Goal: Task Accomplishment & Management: Manage account settings

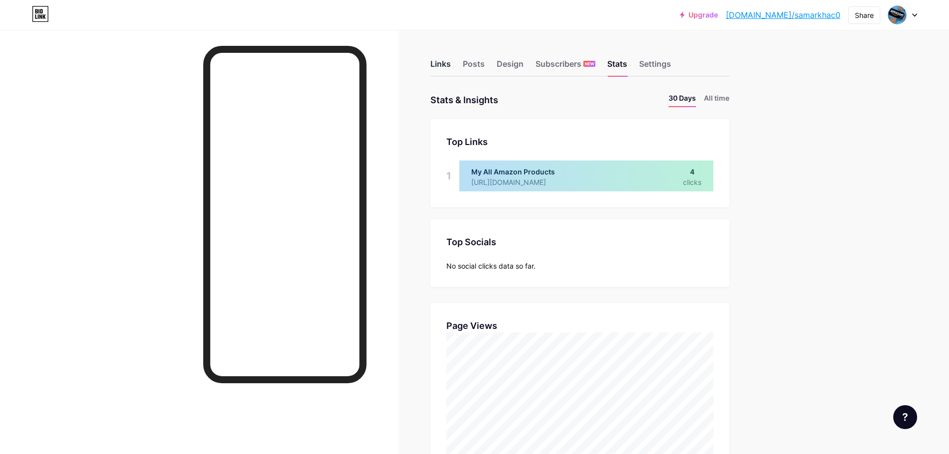
click at [445, 63] on div "Links" at bounding box center [440, 67] width 20 height 18
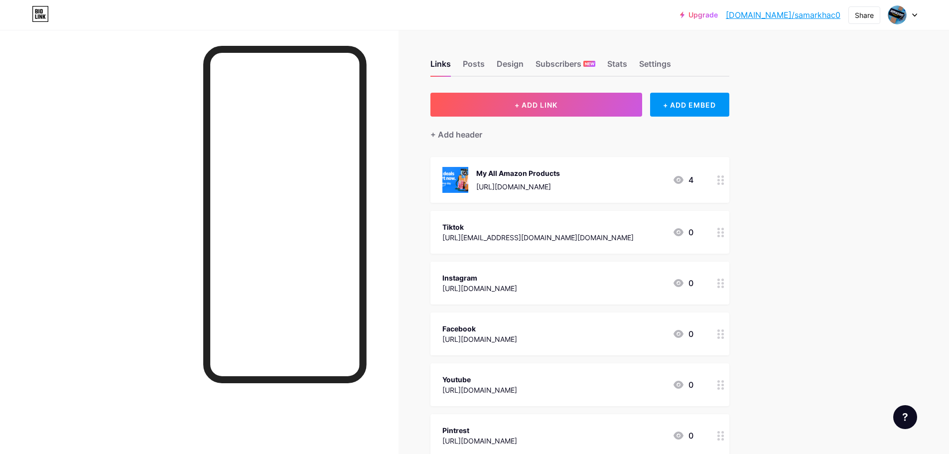
click at [631, 186] on div "My All Amazon Products [URL][DOMAIN_NAME] 4" at bounding box center [567, 180] width 251 height 26
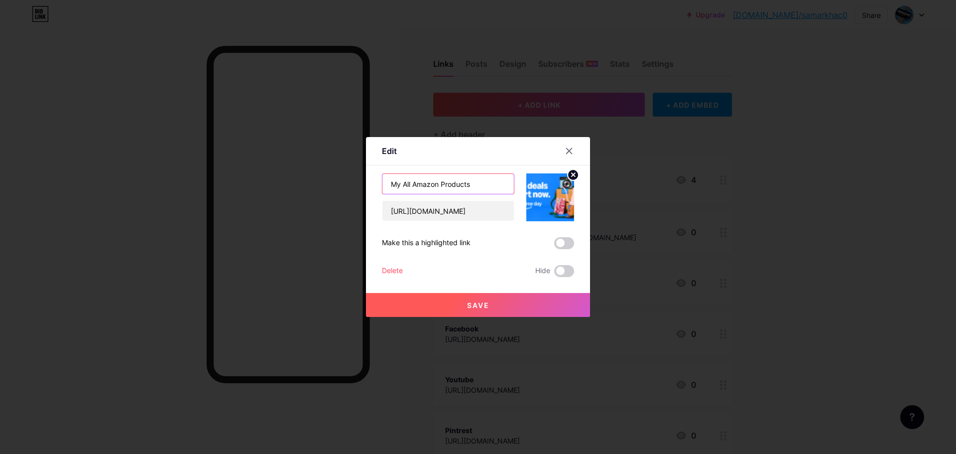
drag, startPoint x: 479, startPoint y: 180, endPoint x: 374, endPoint y: 175, distance: 105.2
click at [374, 175] on div "Edit Content YouTube Play YouTube video without leaving your page. ADD Vimeo Pl…" at bounding box center [478, 227] width 224 height 180
type input "Home & Kitchen Products"
click at [561, 242] on span at bounding box center [564, 243] width 20 height 12
click at [554, 246] on input "checkbox" at bounding box center [554, 246] width 0 height 0
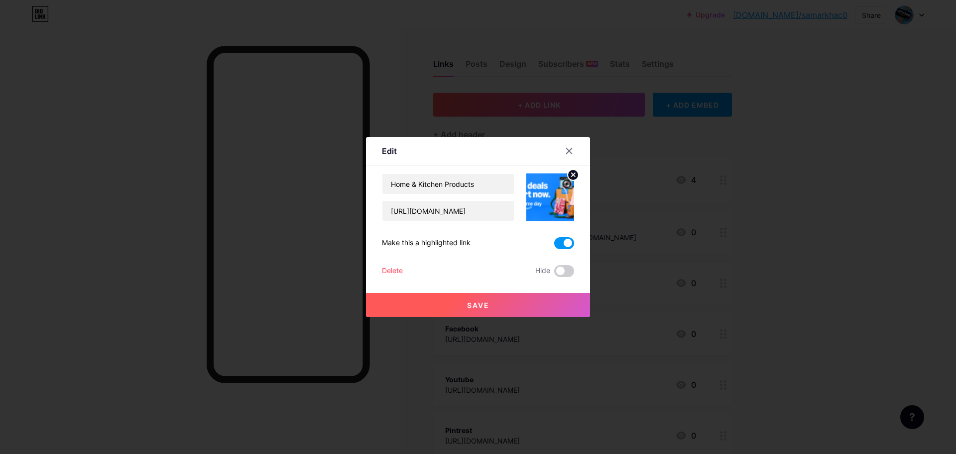
click at [566, 242] on span at bounding box center [564, 243] width 20 height 12
click at [554, 246] on input "checkbox" at bounding box center [554, 246] width 0 height 0
click at [485, 210] on input "[URL][DOMAIN_NAME]" at bounding box center [449, 211] width 132 height 20
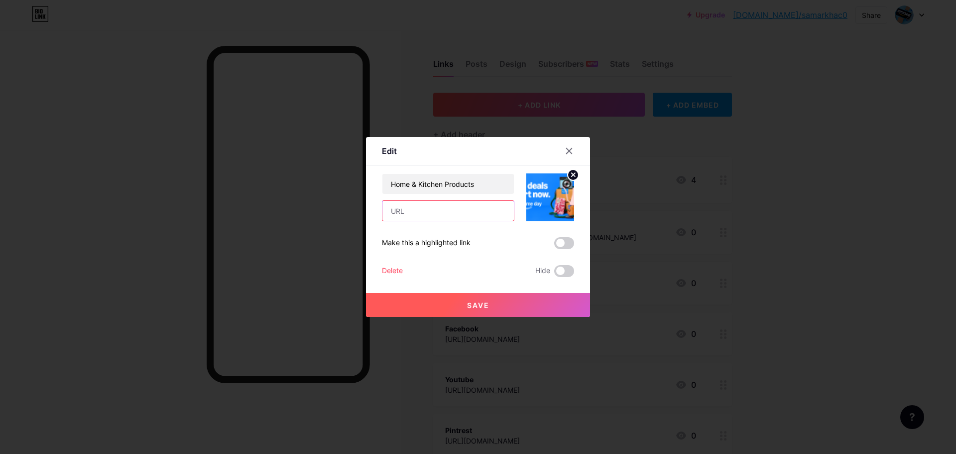
paste input "[URL][DOMAIN_NAME]"
type input "[URL][DOMAIN_NAME]"
click at [545, 296] on button "Save" at bounding box center [478, 305] width 224 height 24
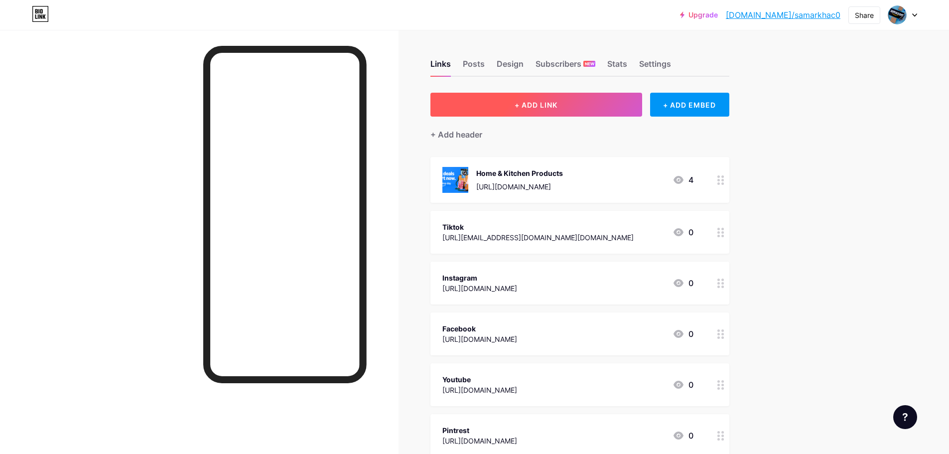
click at [553, 106] on span "+ ADD LINK" at bounding box center [536, 105] width 43 height 8
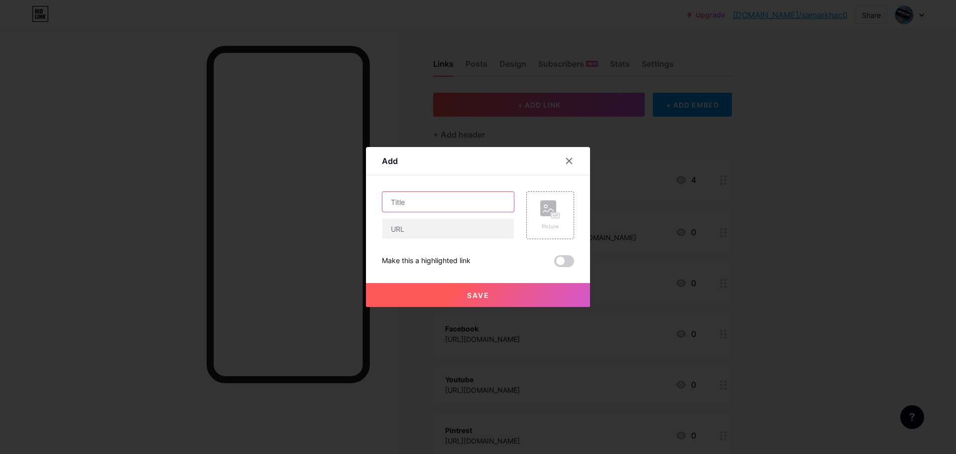
click at [433, 204] on input "text" at bounding box center [449, 202] width 132 height 20
type input "Women jewellery"
click at [458, 223] on input "text" at bounding box center [449, 229] width 132 height 20
paste input "[URL][DOMAIN_NAME]"
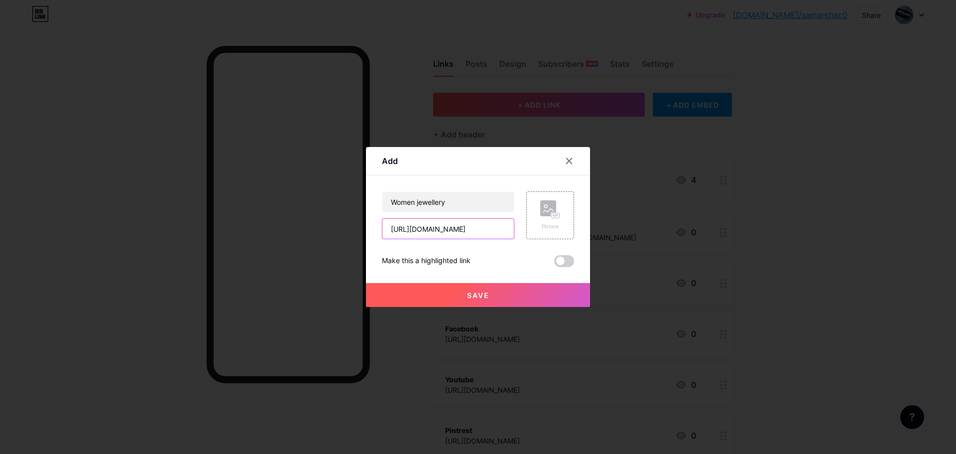
type input "[URL][DOMAIN_NAME]"
click at [475, 291] on span "Save" at bounding box center [478, 295] width 22 height 8
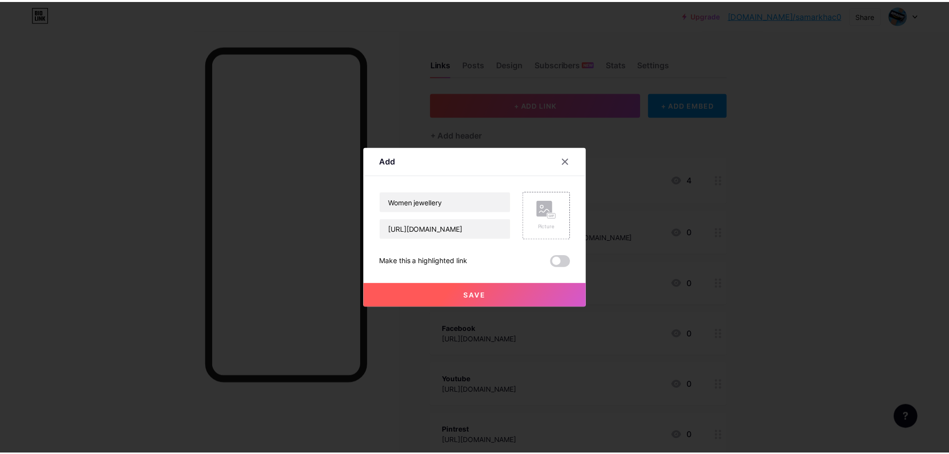
scroll to position [0, 0]
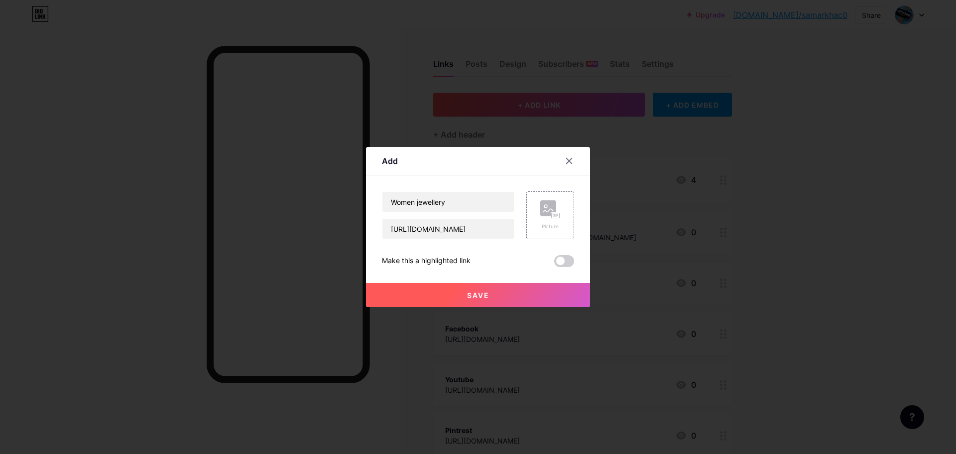
click at [486, 287] on button "Save" at bounding box center [478, 295] width 224 height 24
click at [486, 288] on button "Save" at bounding box center [478, 295] width 224 height 24
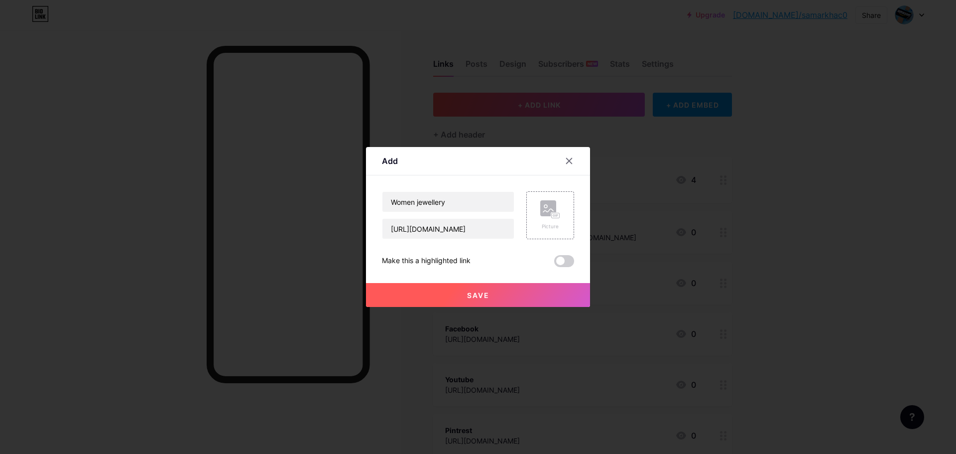
click at [486, 288] on button "Save" at bounding box center [478, 295] width 224 height 24
click at [494, 290] on button "Save" at bounding box center [478, 295] width 224 height 24
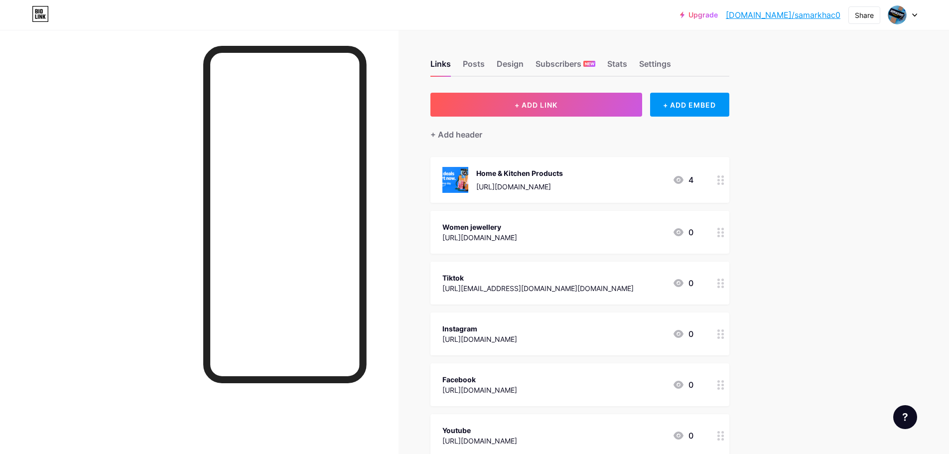
click at [658, 220] on div "Women jewellery [URL][DOMAIN_NAME] 0" at bounding box center [579, 232] width 299 height 43
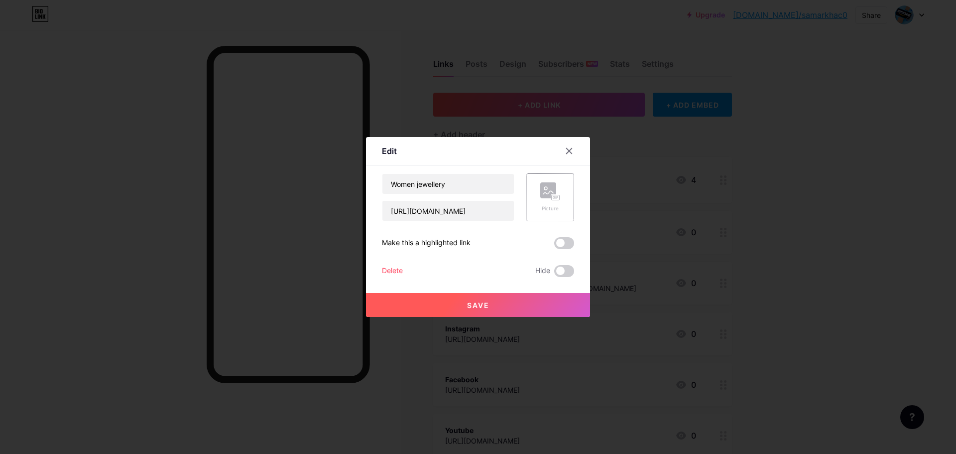
click at [546, 198] on rect at bounding box center [549, 190] width 16 height 16
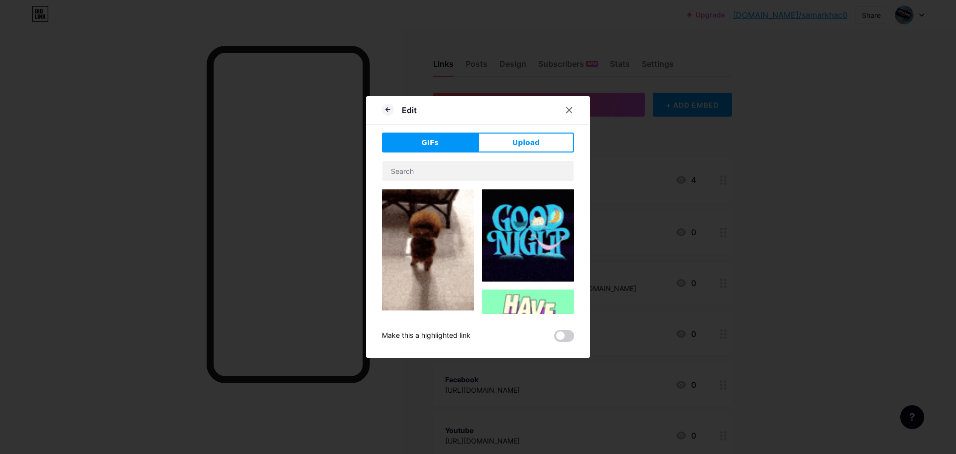
click at [444, 141] on button "GIFs" at bounding box center [430, 143] width 96 height 20
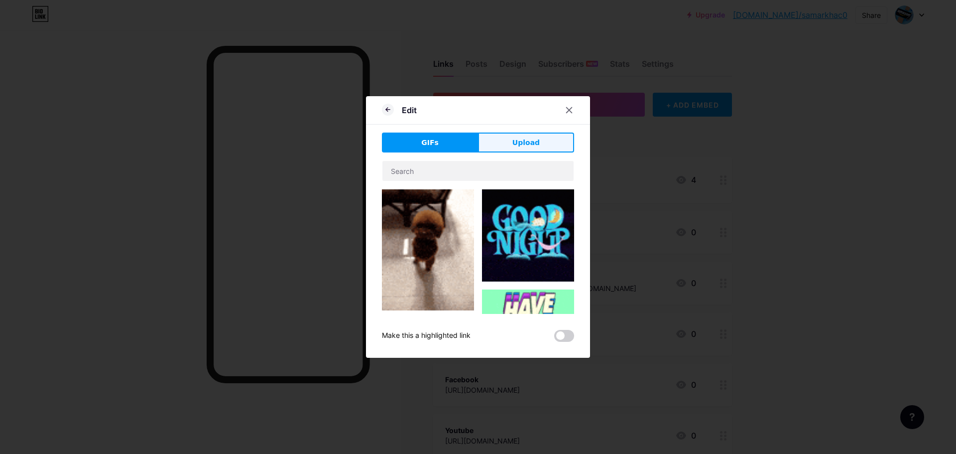
click at [507, 141] on button "Upload" at bounding box center [526, 143] width 96 height 20
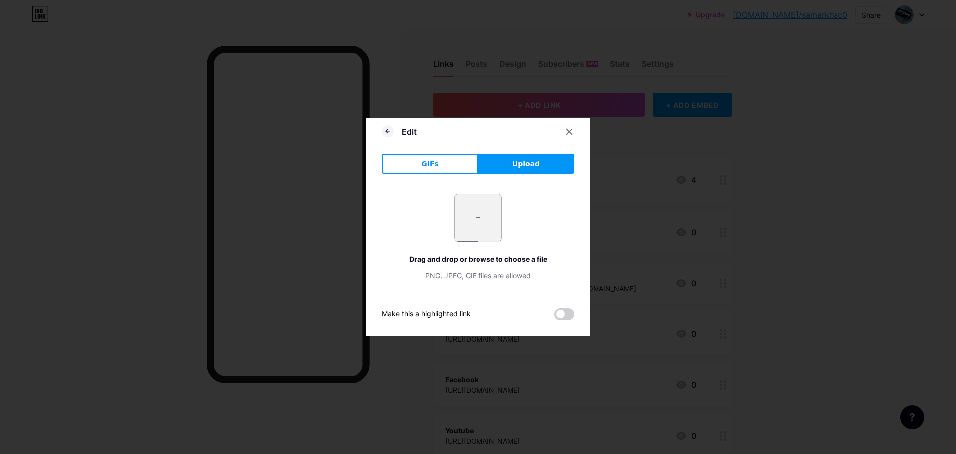
click at [494, 240] on input "file" at bounding box center [478, 217] width 47 height 47
type input "C:\fakepath\71OezdKncBL._AC_SY695_.jpg"
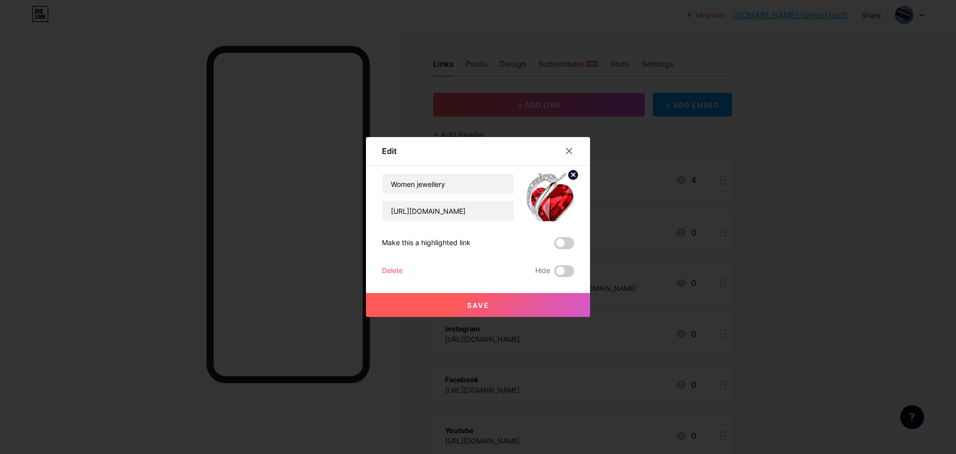
click at [469, 297] on button "Save" at bounding box center [478, 305] width 224 height 24
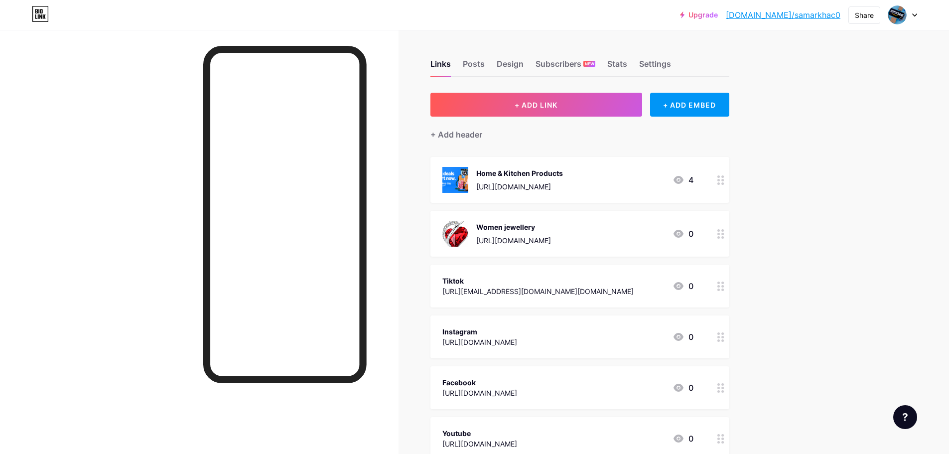
click at [546, 229] on div "Women jewellery" at bounding box center [513, 227] width 75 height 10
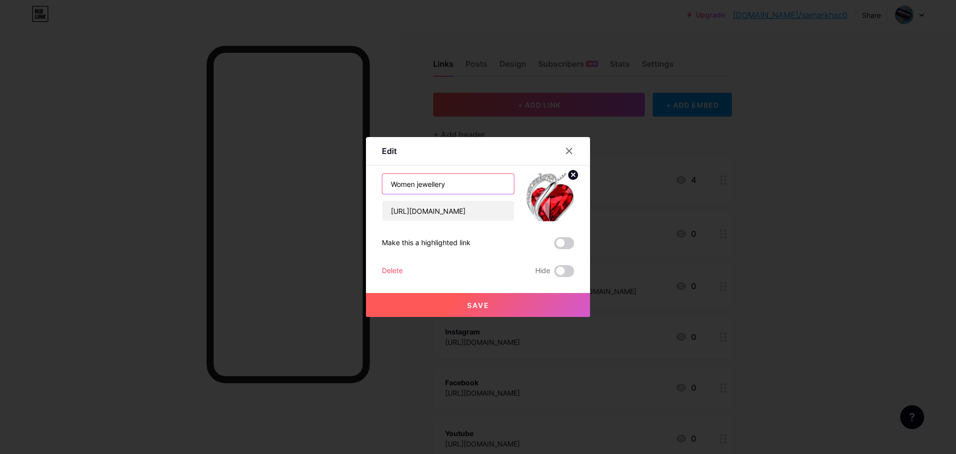
click at [412, 185] on input "Women jewellery" at bounding box center [449, 184] width 132 height 20
type input "Women's jewellery"
click at [455, 304] on button "Save" at bounding box center [478, 305] width 224 height 24
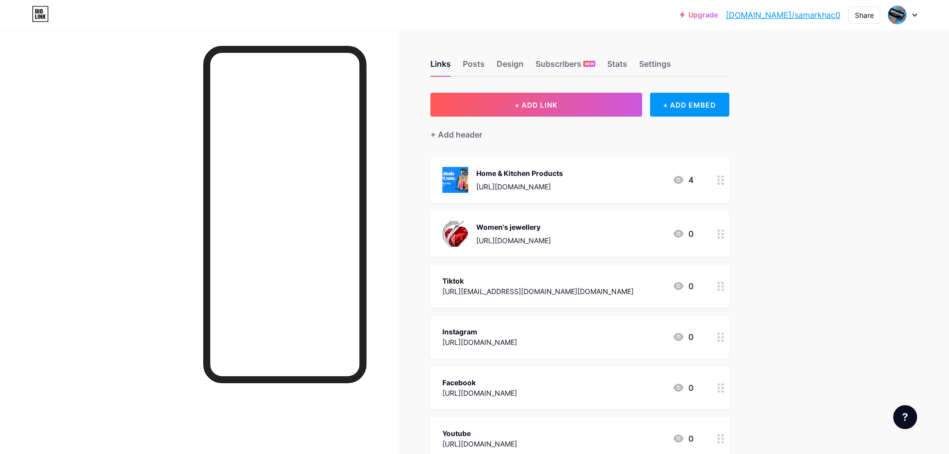
click at [551, 225] on div "Women's jewellery" at bounding box center [513, 227] width 75 height 10
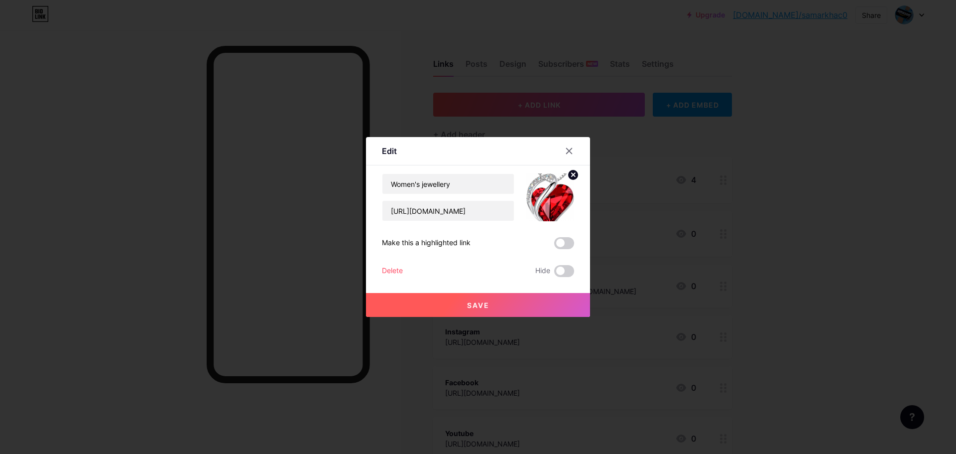
click at [541, 204] on img at bounding box center [551, 197] width 48 height 48
click at [552, 180] on img at bounding box center [551, 197] width 48 height 48
click at [572, 174] on icon at bounding box center [573, 174] width 3 height 3
click at [555, 189] on icon at bounding box center [551, 191] width 20 height 18
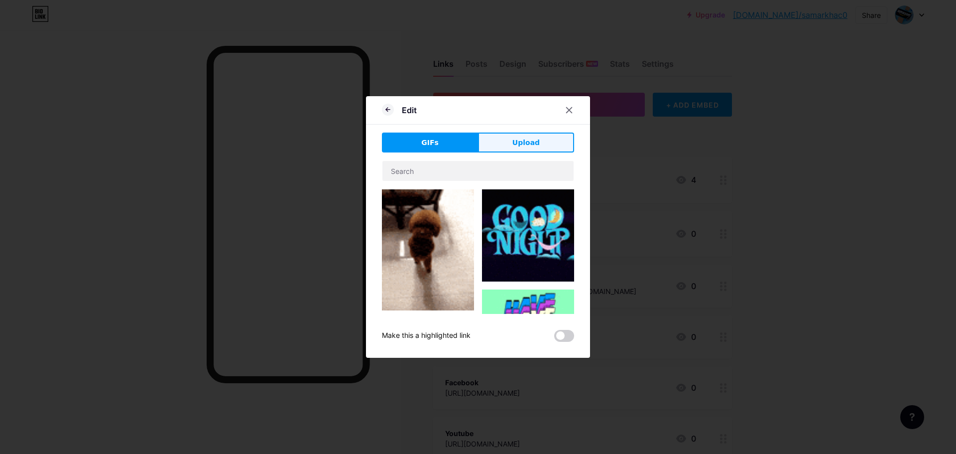
click at [521, 136] on button "Upload" at bounding box center [526, 143] width 96 height 20
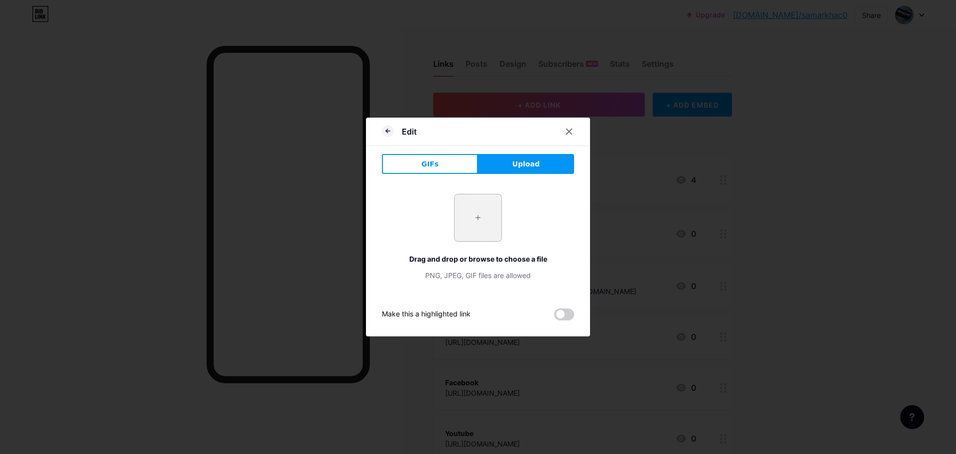
click at [484, 206] on input "file" at bounding box center [478, 217] width 47 height 47
type input "C:\fakepath\61qP5xlhjKL._AC_SY625_.jpg"
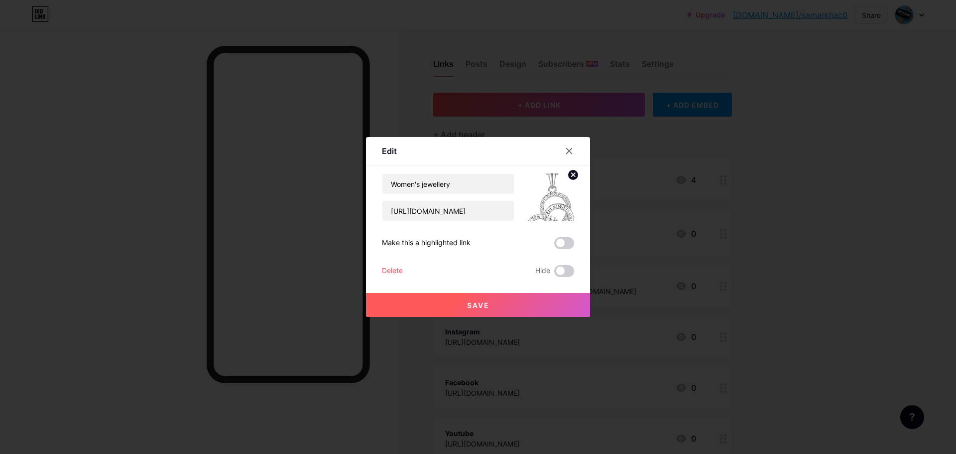
click at [570, 173] on circle at bounding box center [573, 174] width 11 height 11
click at [553, 199] on rect at bounding box center [556, 197] width 8 height 5
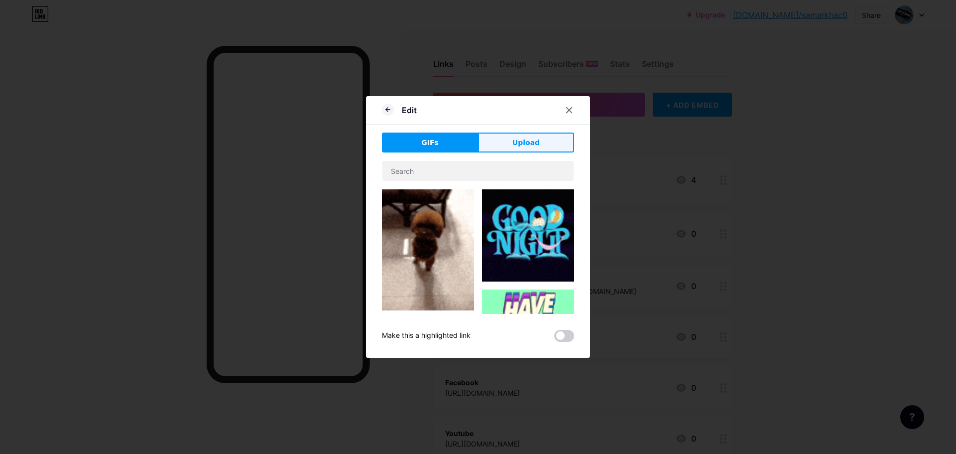
click at [530, 138] on span "Upload" at bounding box center [526, 142] width 27 height 10
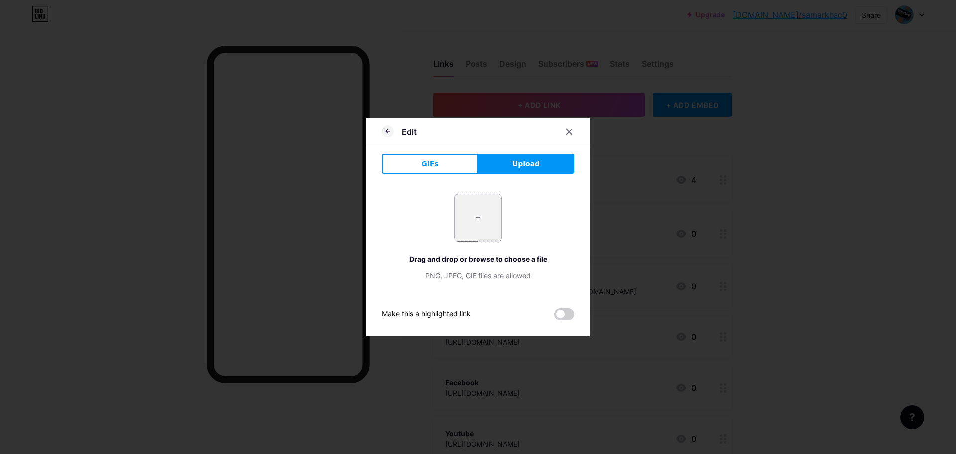
click at [490, 238] on input "file" at bounding box center [478, 217] width 47 height 47
type input "C:\fakepath\61rs9minaVL._AC_SY625_.jpg"
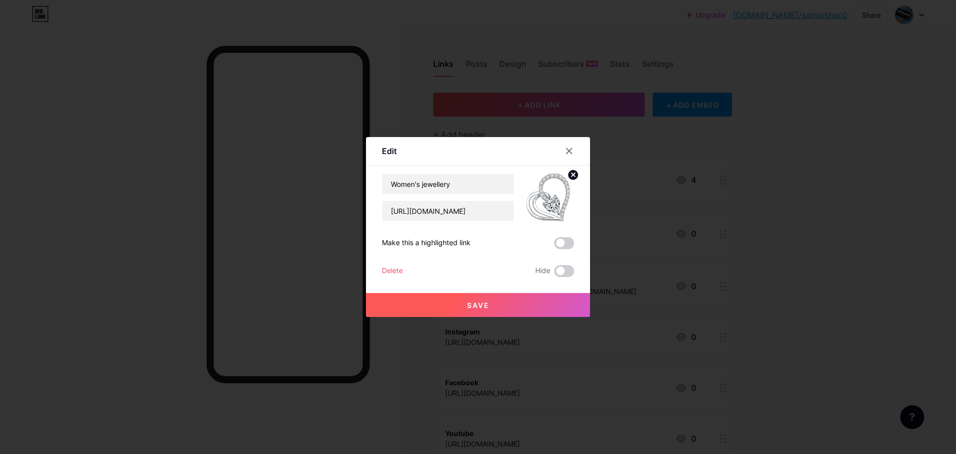
click at [477, 304] on span "Save" at bounding box center [478, 305] width 22 height 8
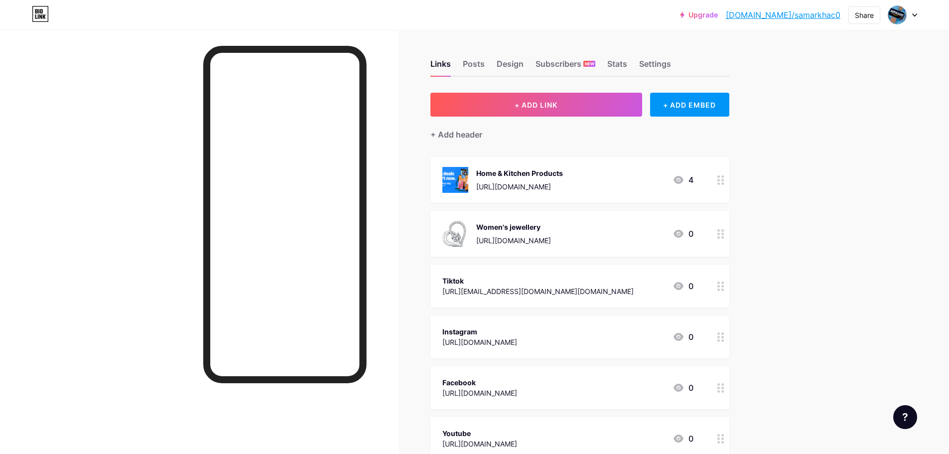
scroll to position [50, 0]
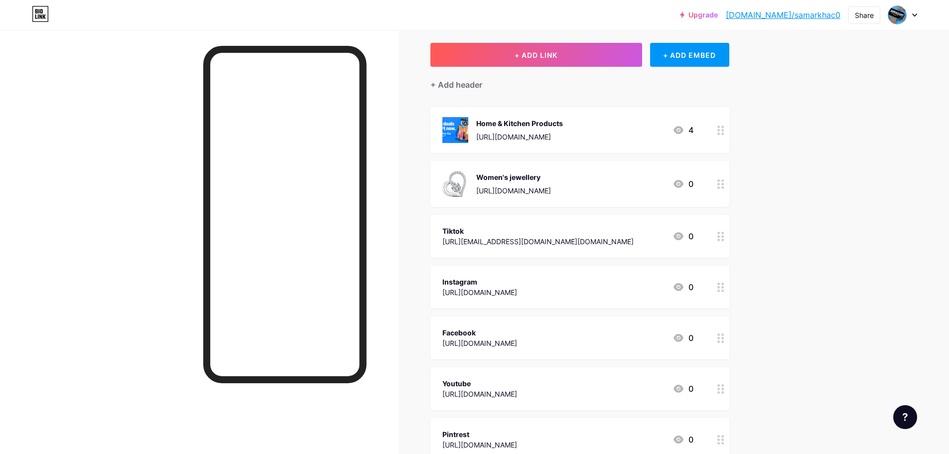
click at [88, 192] on div at bounding box center [199, 257] width 399 height 454
click at [720, 130] on circle at bounding box center [718, 130] width 2 height 2
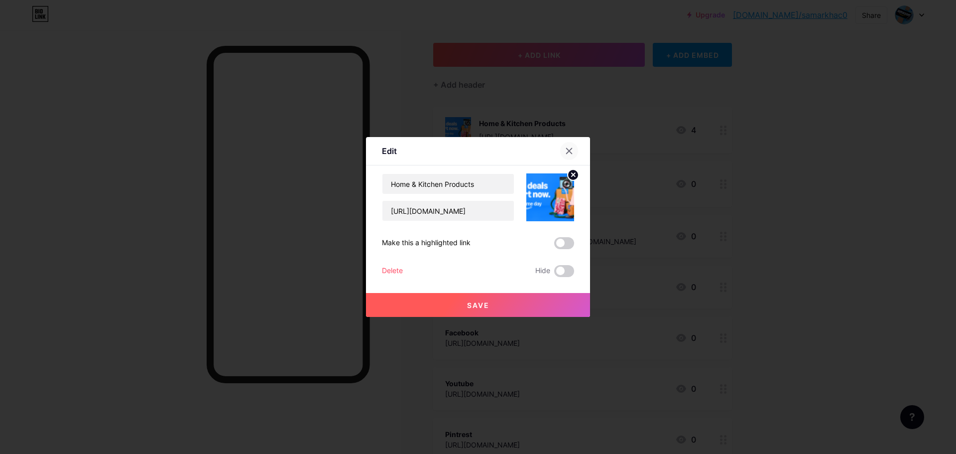
click at [568, 146] on div at bounding box center [569, 151] width 18 height 18
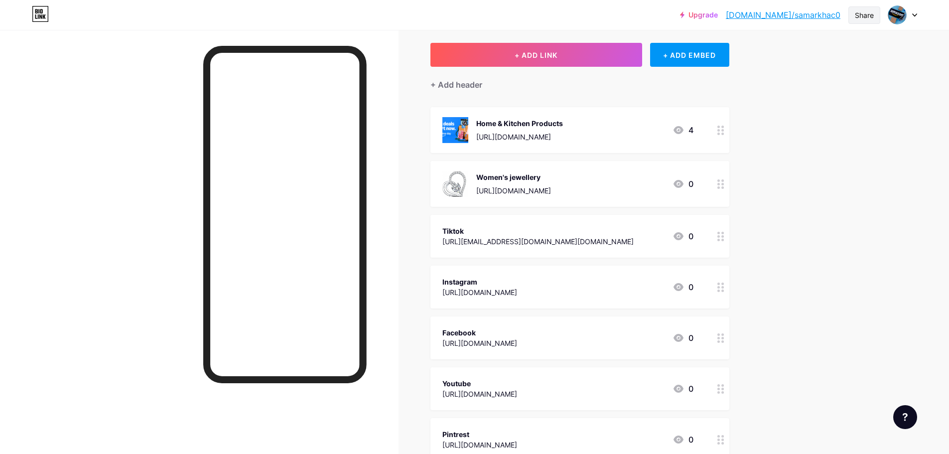
click at [856, 19] on div "Share" at bounding box center [864, 15] width 19 height 10
click at [798, 54] on div "Copy link" at bounding box center [805, 51] width 148 height 24
click at [805, 54] on div "Copy link" at bounding box center [805, 51] width 148 height 24
